Goal: Check status

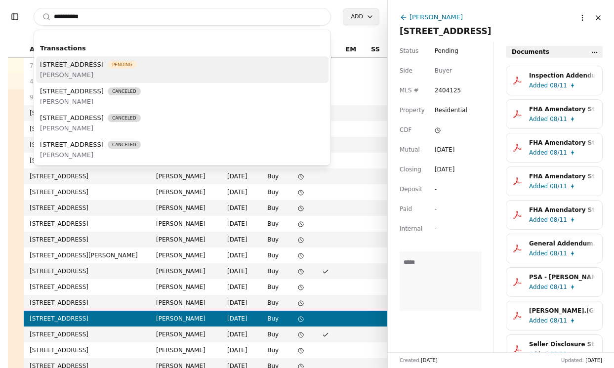
type input "**********"
click at [204, 63] on div "[STREET_ADDRESS] Pending [PERSON_NAME]" at bounding box center [182, 69] width 292 height 27
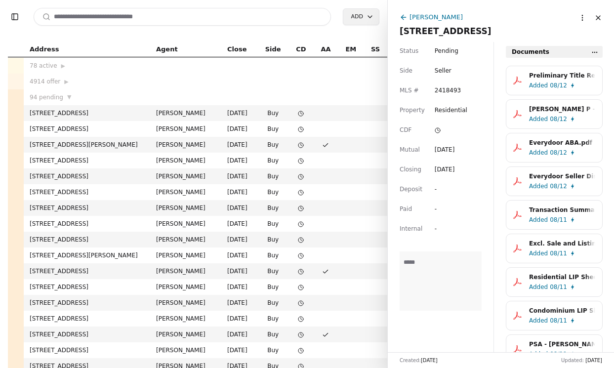
click at [538, 121] on span "Added" at bounding box center [538, 119] width 19 height 10
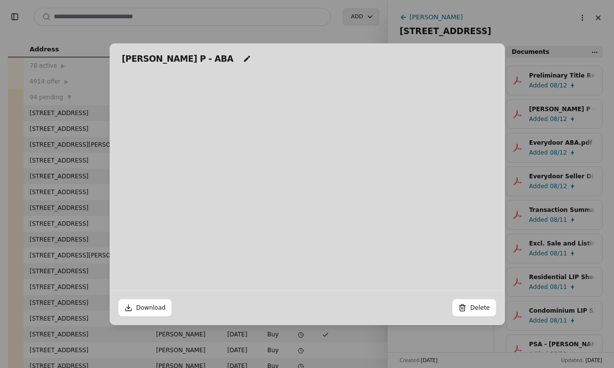
scroll to position [5, 0]
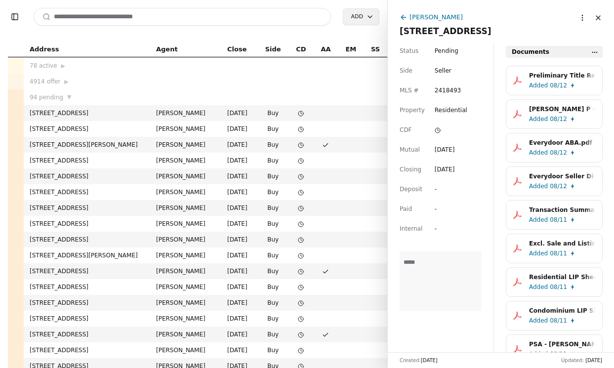
click at [534, 149] on span "Added" at bounding box center [538, 153] width 19 height 10
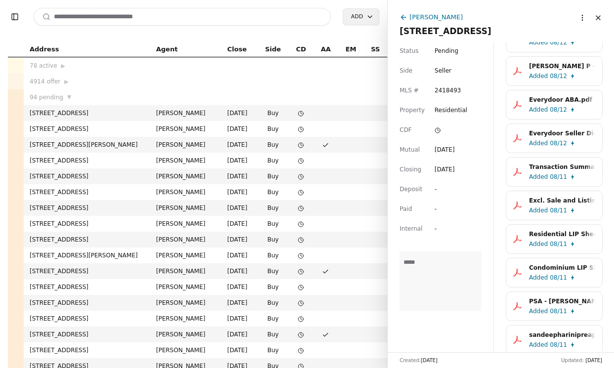
scroll to position [0, 0]
